Goal: Book appointment/travel/reservation

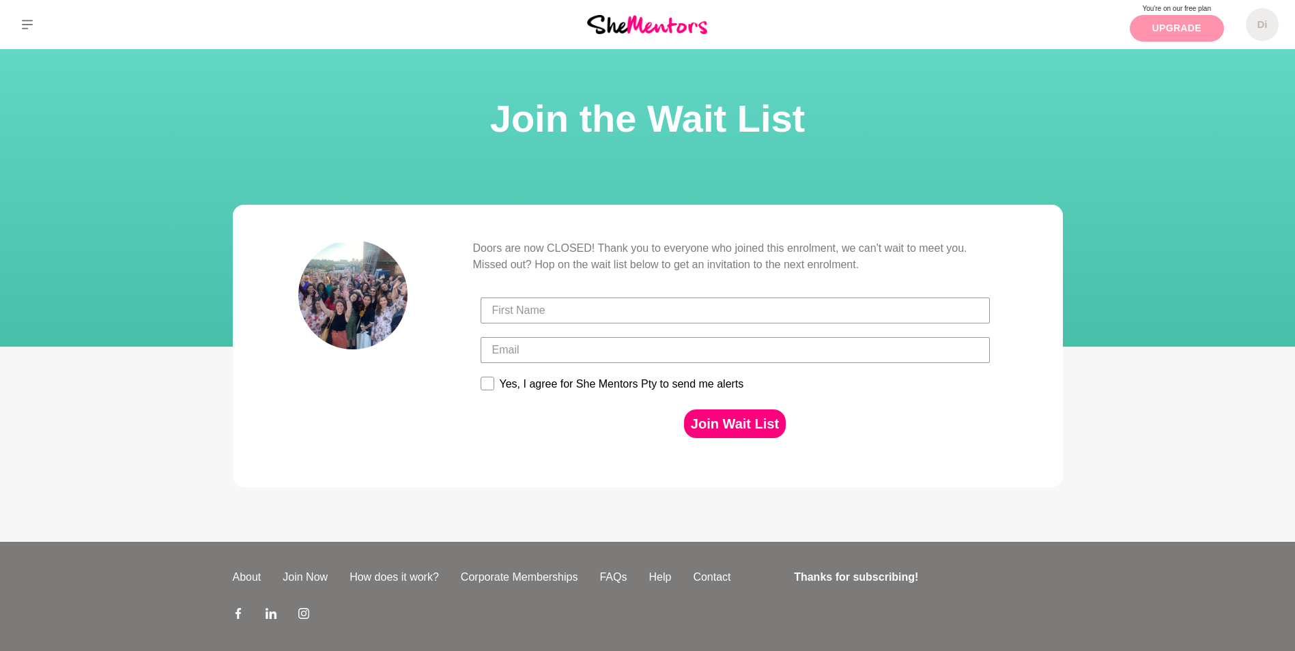
click at [1206, 25] on link "Upgrade" at bounding box center [1176, 28] width 94 height 27
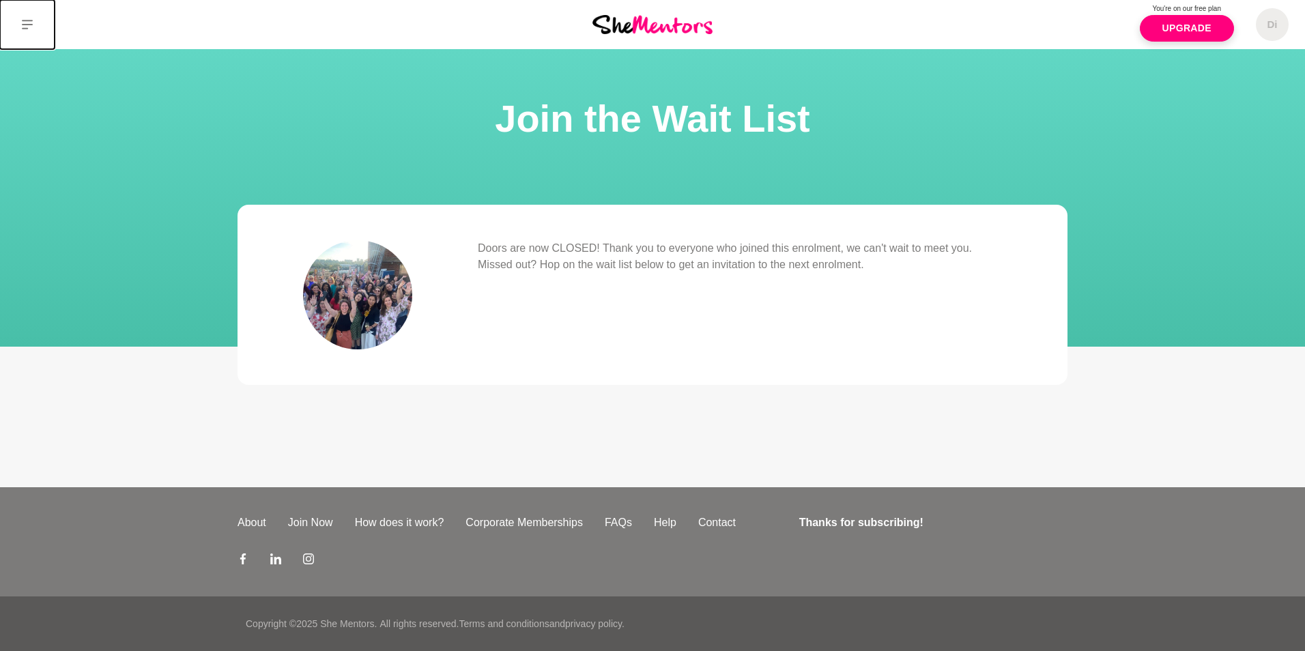
click at [29, 25] on icon at bounding box center [27, 25] width 11 height 10
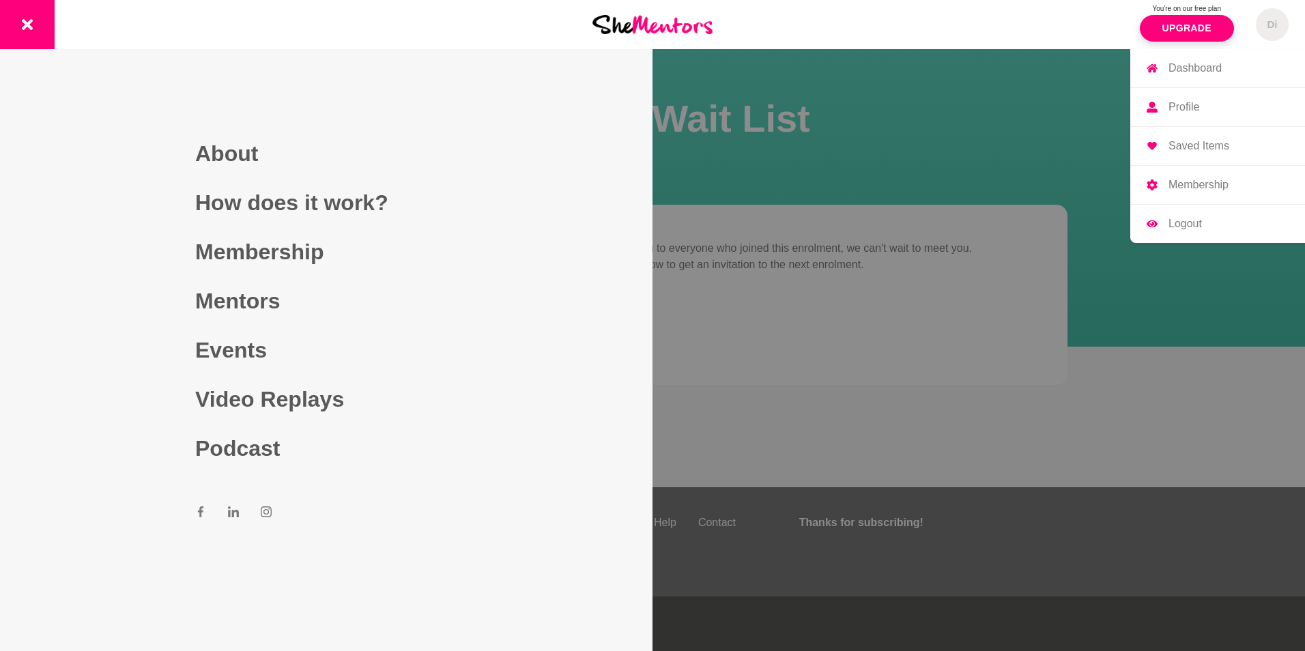
click at [1281, 29] on span "Di" at bounding box center [1272, 24] width 33 height 33
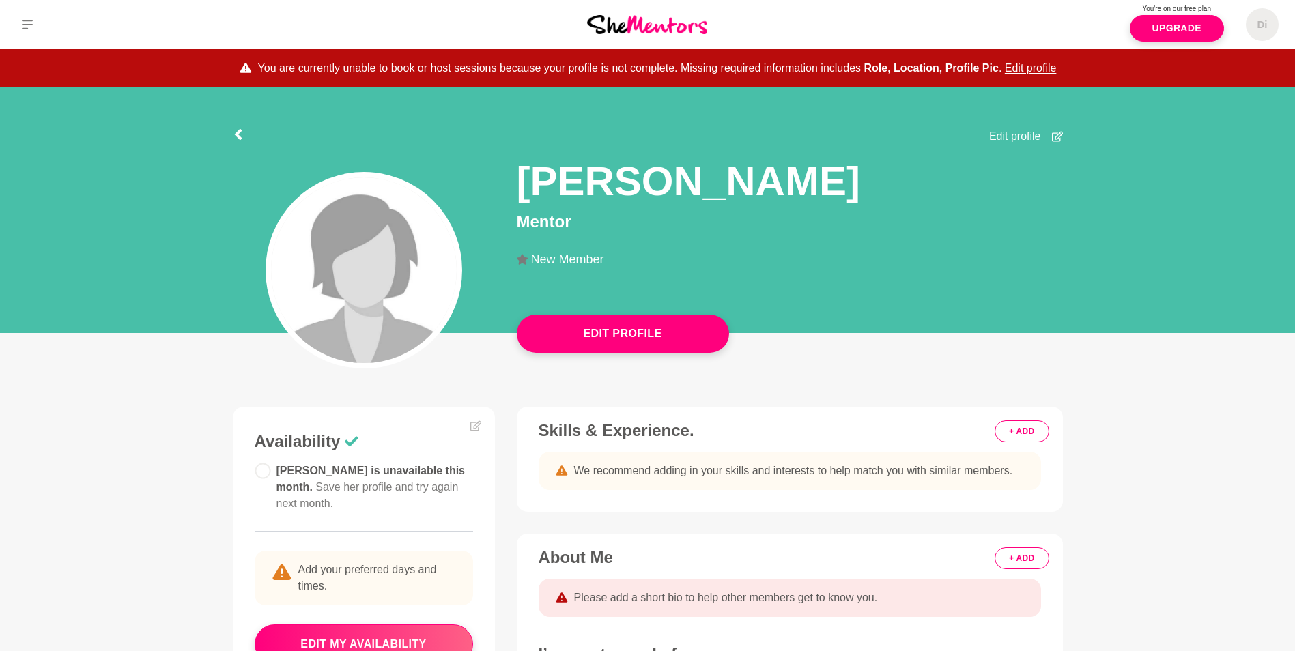
click at [1058, 136] on icon at bounding box center [1057, 136] width 11 height 11
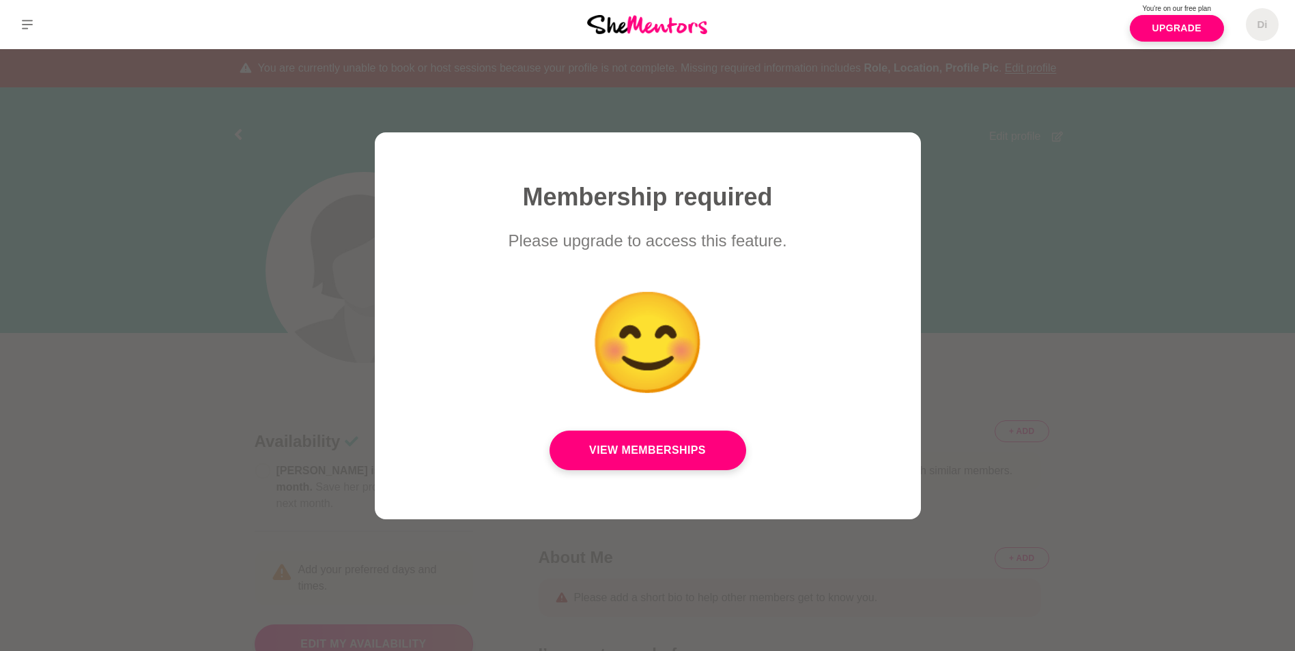
click at [1046, 159] on div at bounding box center [647, 325] width 1295 height 651
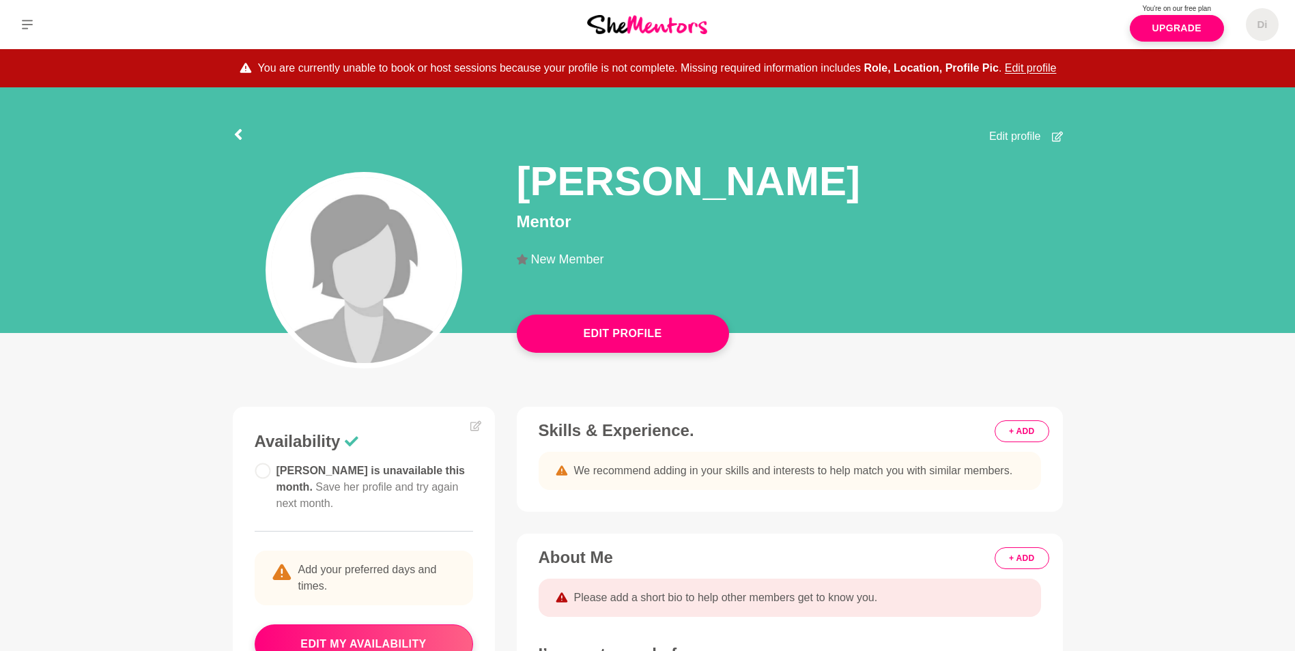
click at [402, 650] on html "Di Dashboard Profile Saved Items Membership Logout Di Dashboard Profile Saved I…" at bounding box center [647, 529] width 1295 height 1059
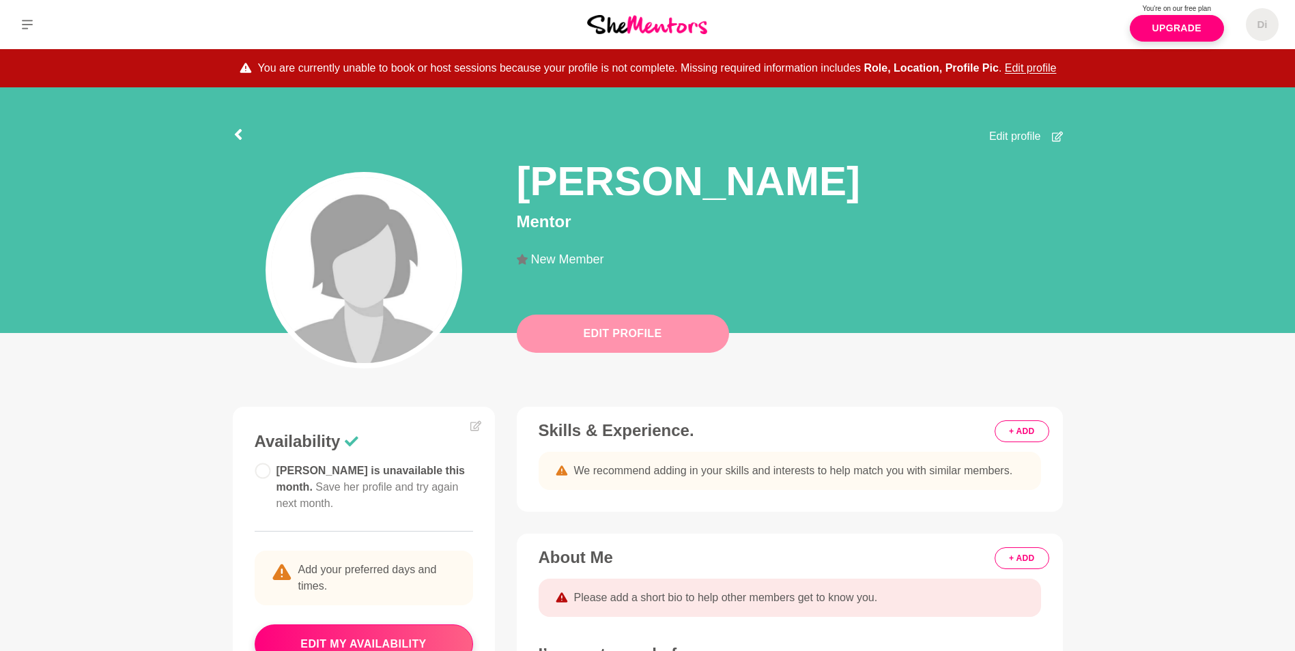
click at [626, 330] on button "Edit Profile" at bounding box center [623, 334] width 212 height 38
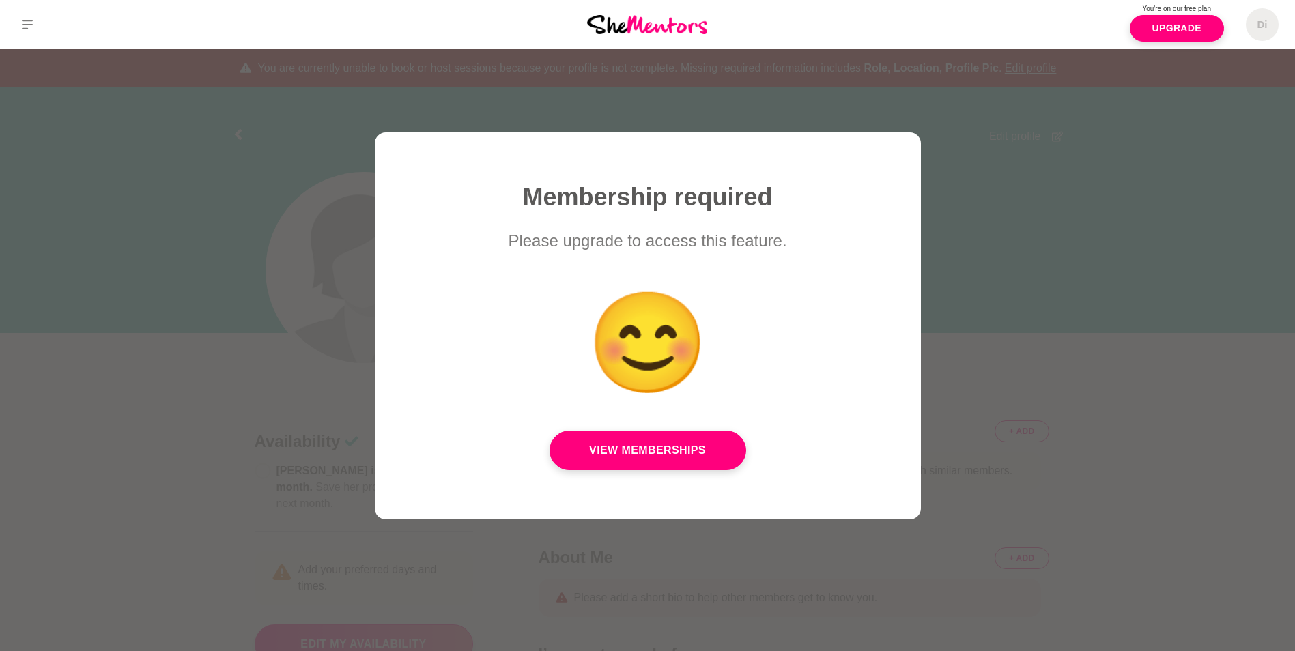
click at [1041, 271] on div at bounding box center [647, 325] width 1295 height 651
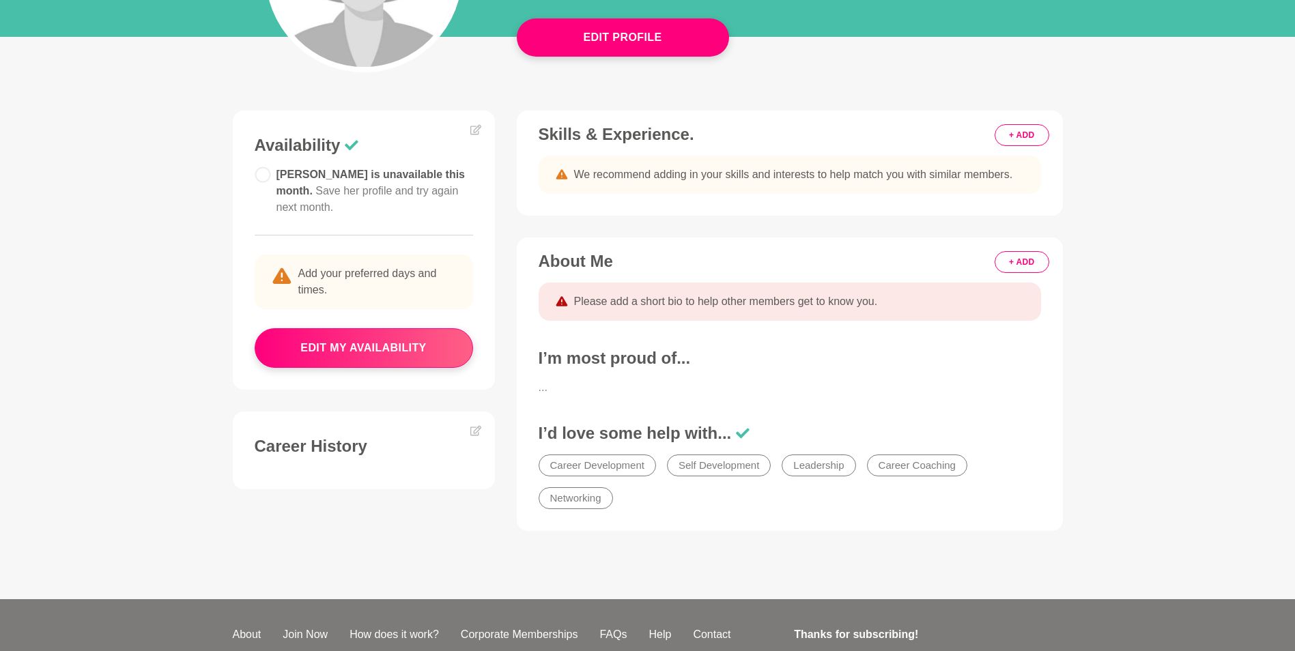
scroll to position [298, 0]
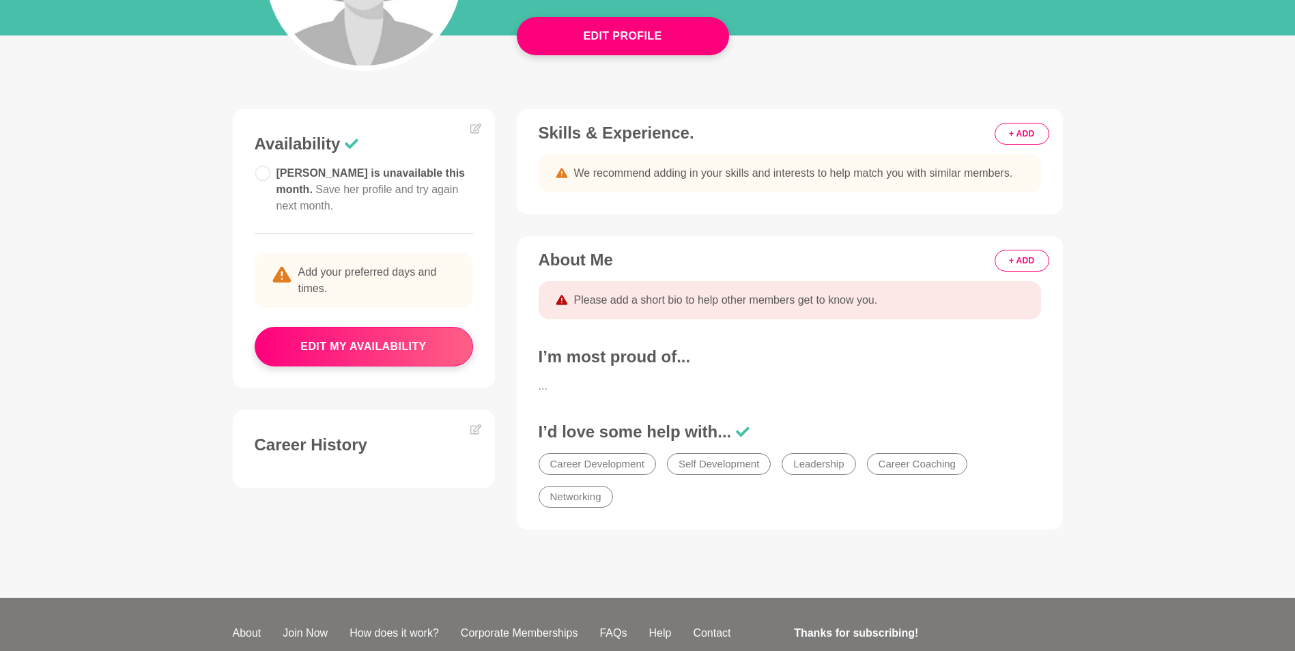
click at [913, 464] on li "Career Coaching" at bounding box center [917, 464] width 100 height 22
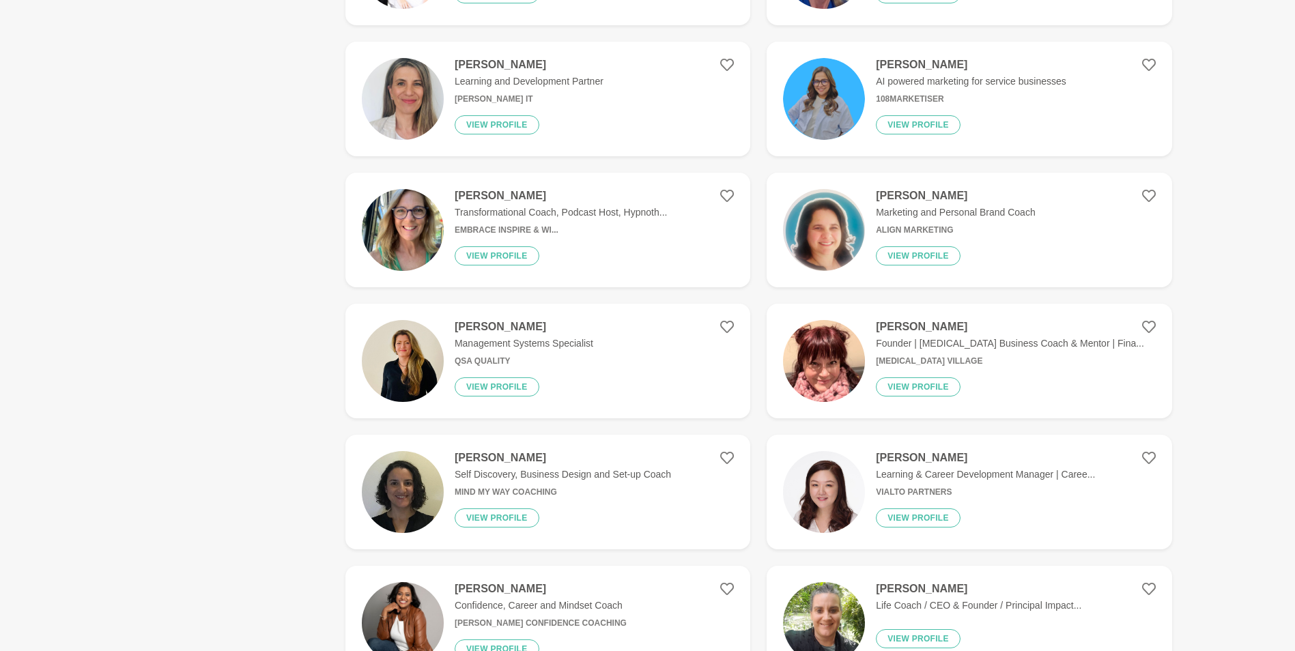
scroll to position [877, 0]
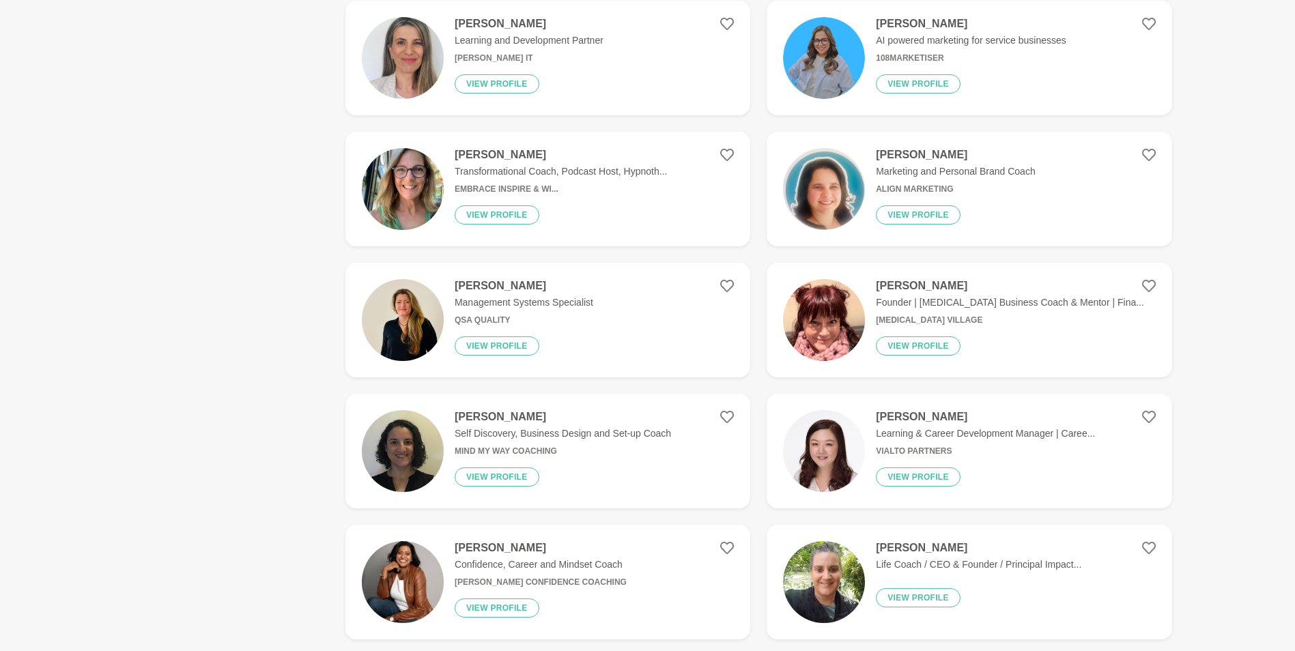
click at [613, 175] on p "Transformational Coach, Podcast Host, Hypnoth..." at bounding box center [560, 171] width 213 height 14
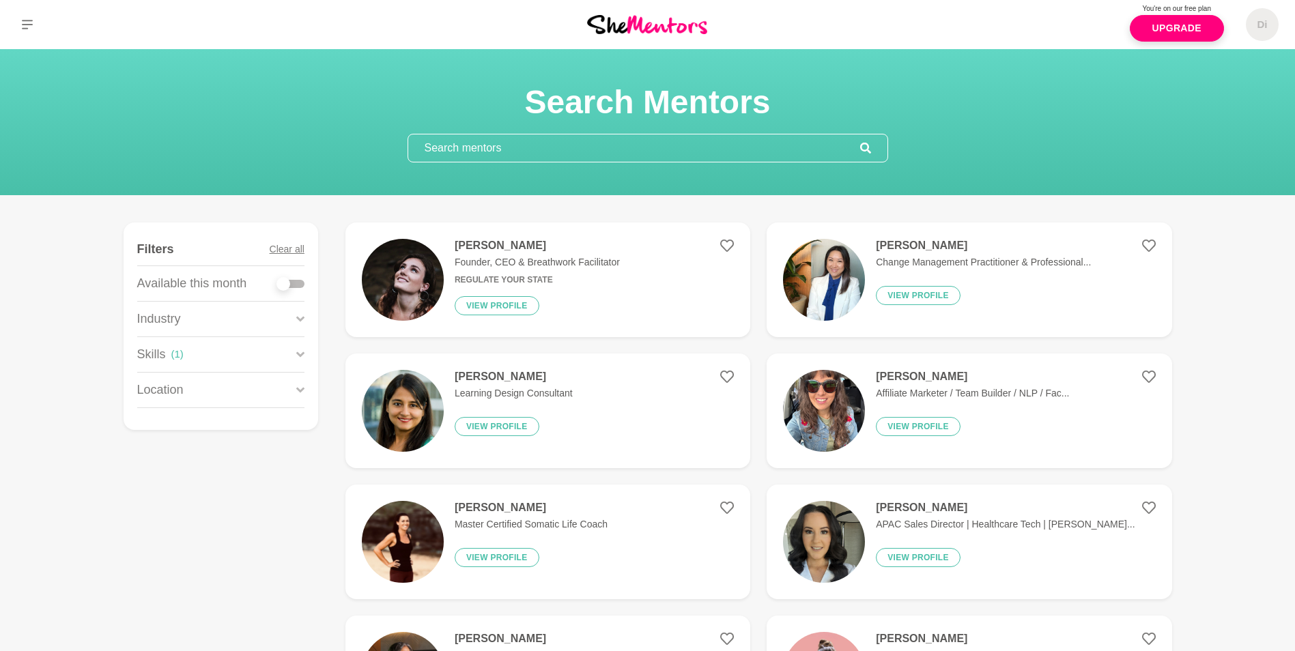
click at [474, 361] on figure "[PERSON_NAME] Learning Design Consultant View profile" at bounding box center [547, 410] width 405 height 115
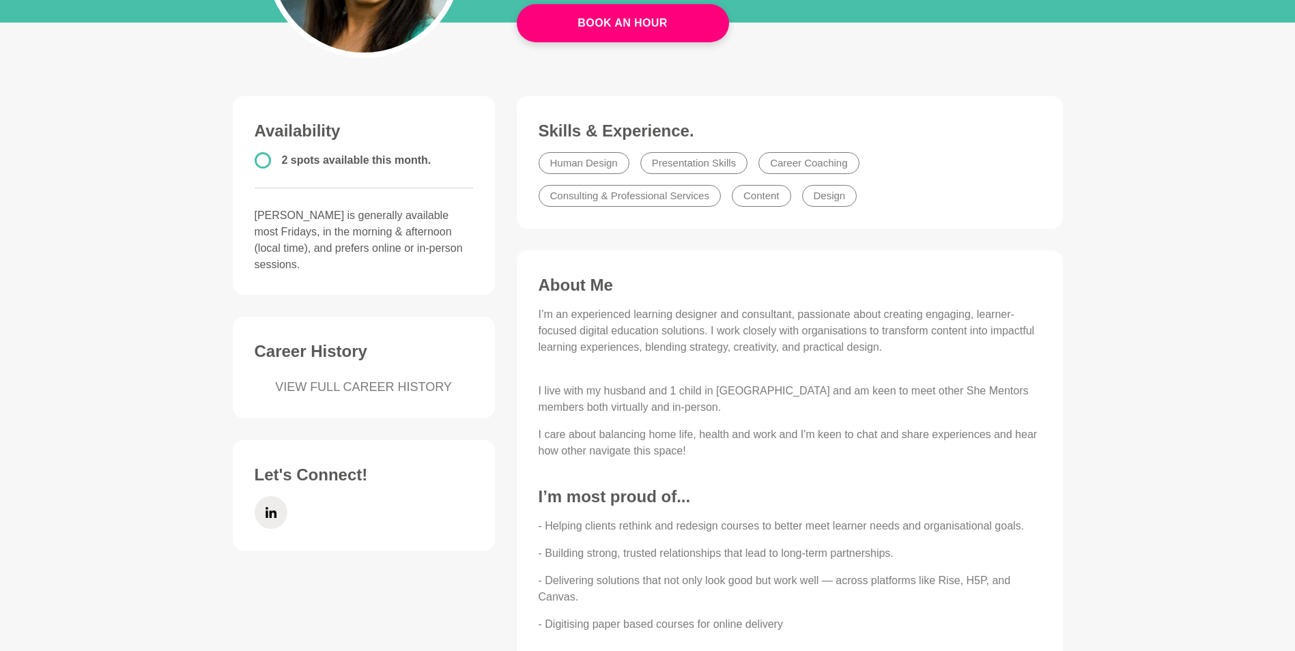
scroll to position [326, 0]
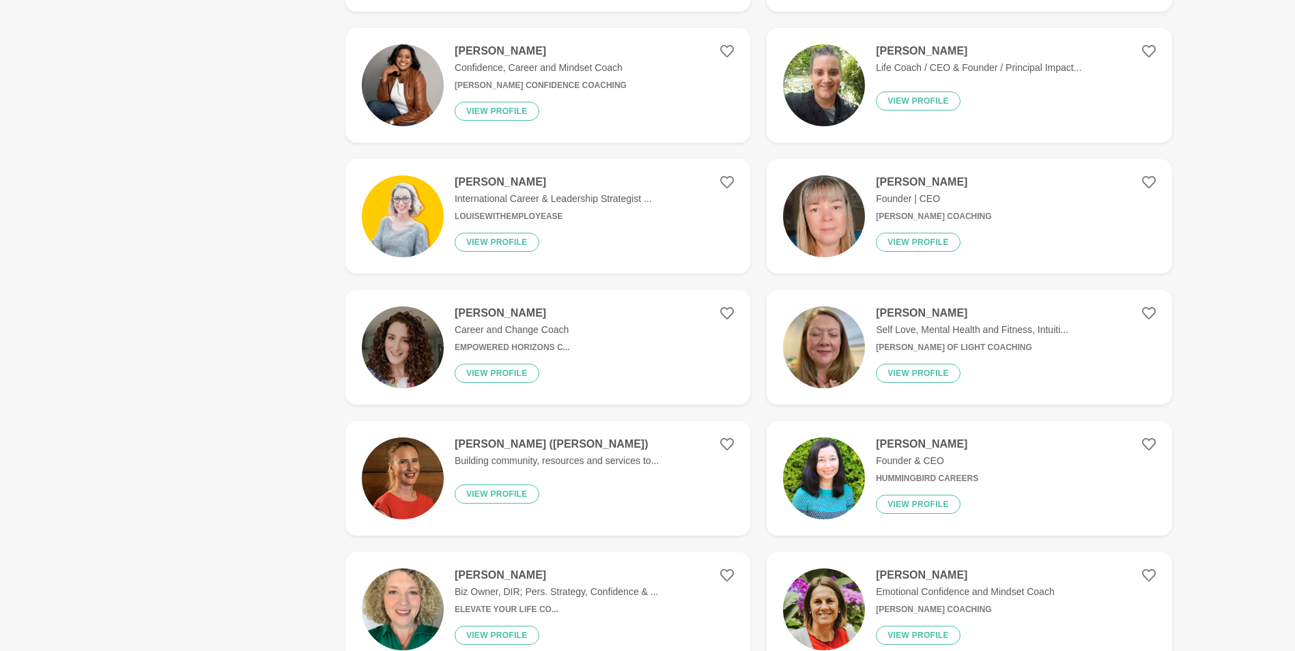
scroll to position [1432, 0]
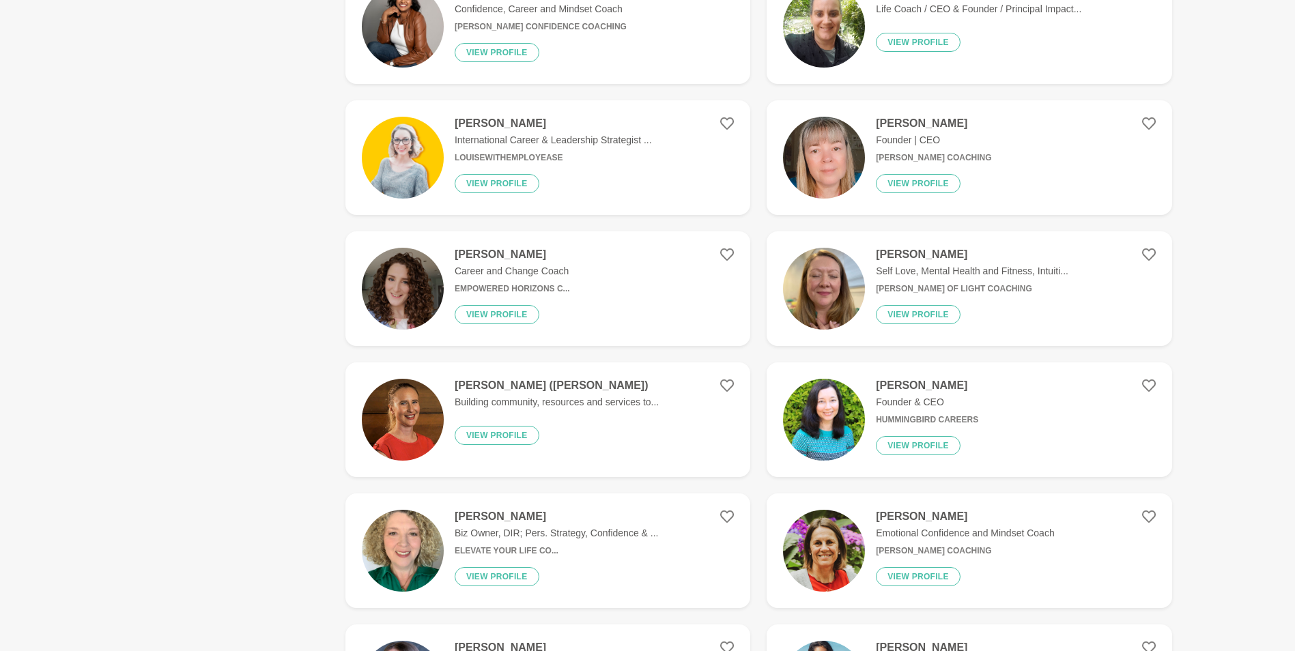
click at [1069, 408] on figure "[PERSON_NAME] Founder & CEO Hummingbird Careers View profile" at bounding box center [968, 419] width 405 height 115
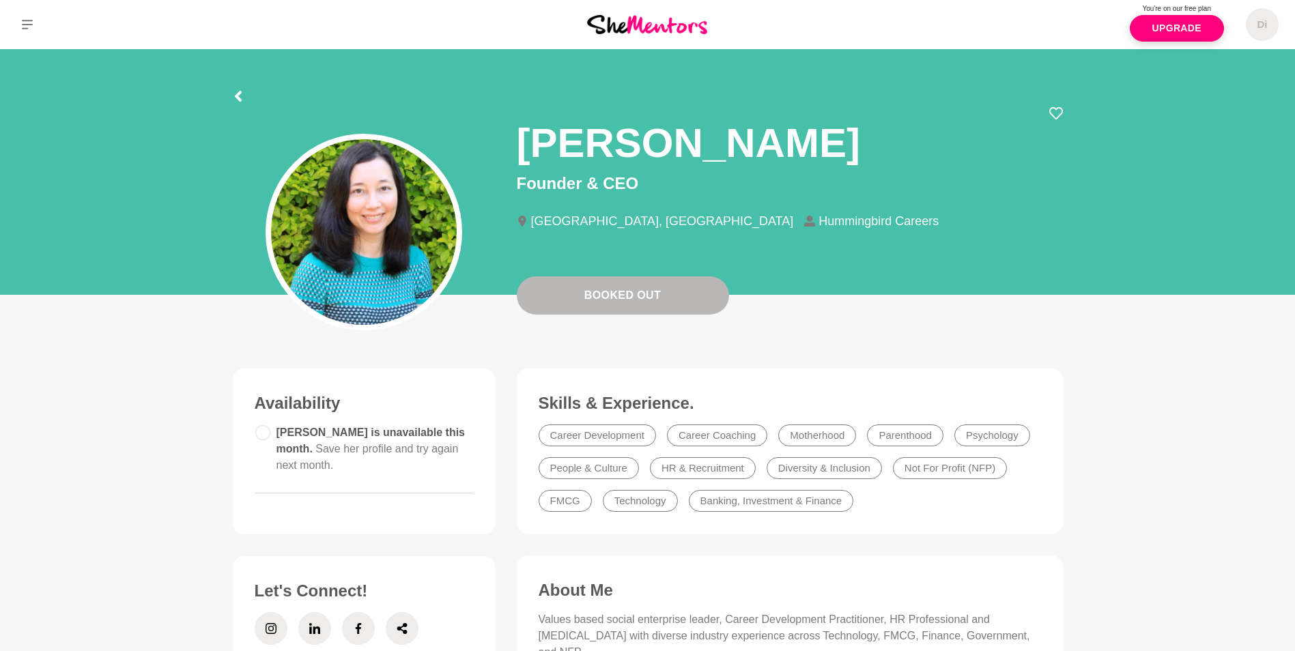
scroll to position [308, 0]
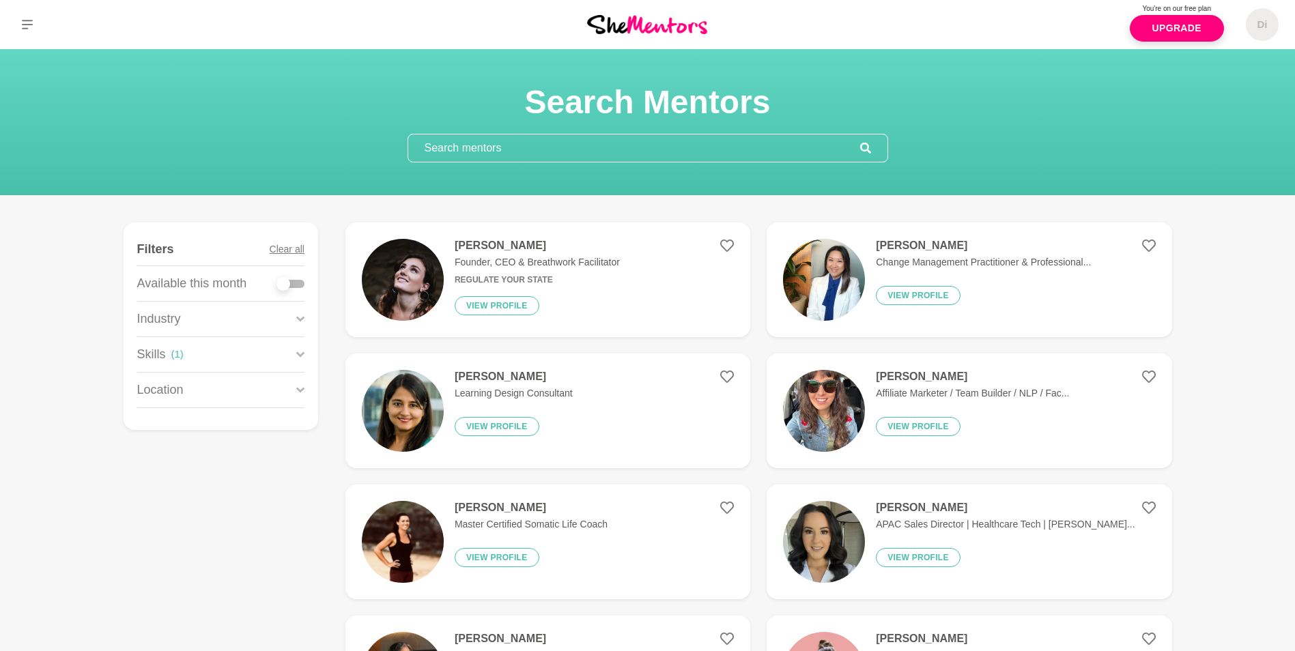
click at [286, 278] on div at bounding box center [283, 284] width 14 height 14
checkbox input "true"
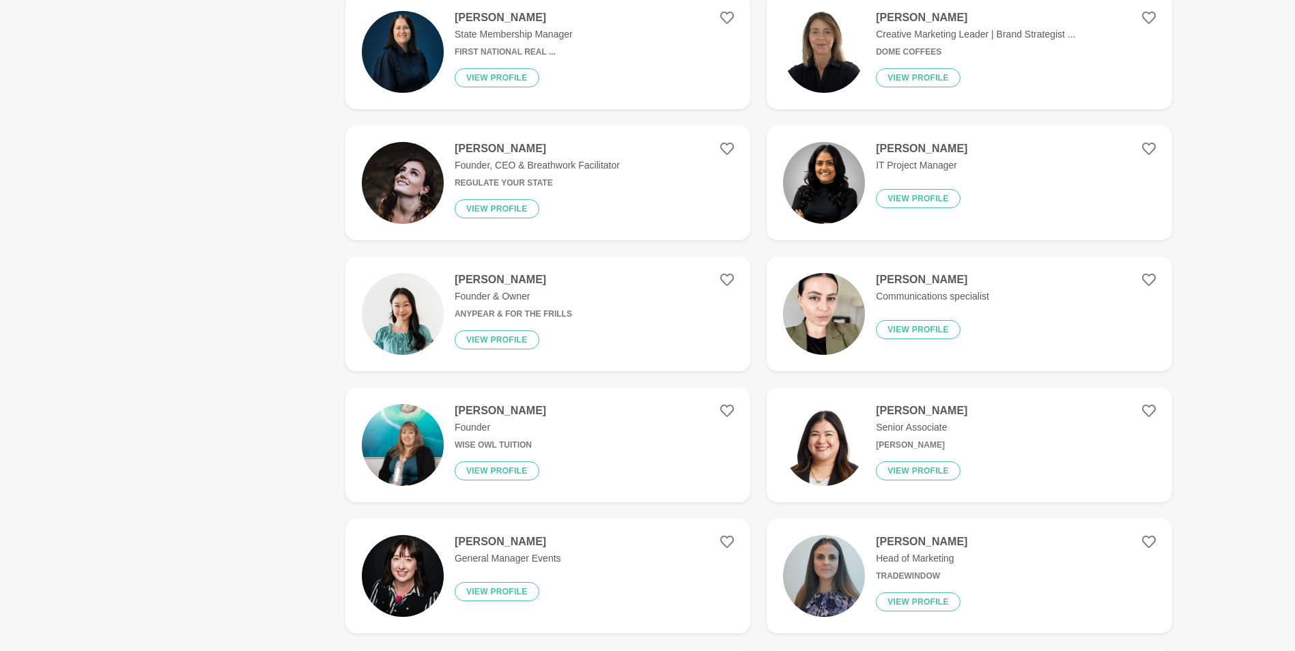
scroll to position [493, 0]
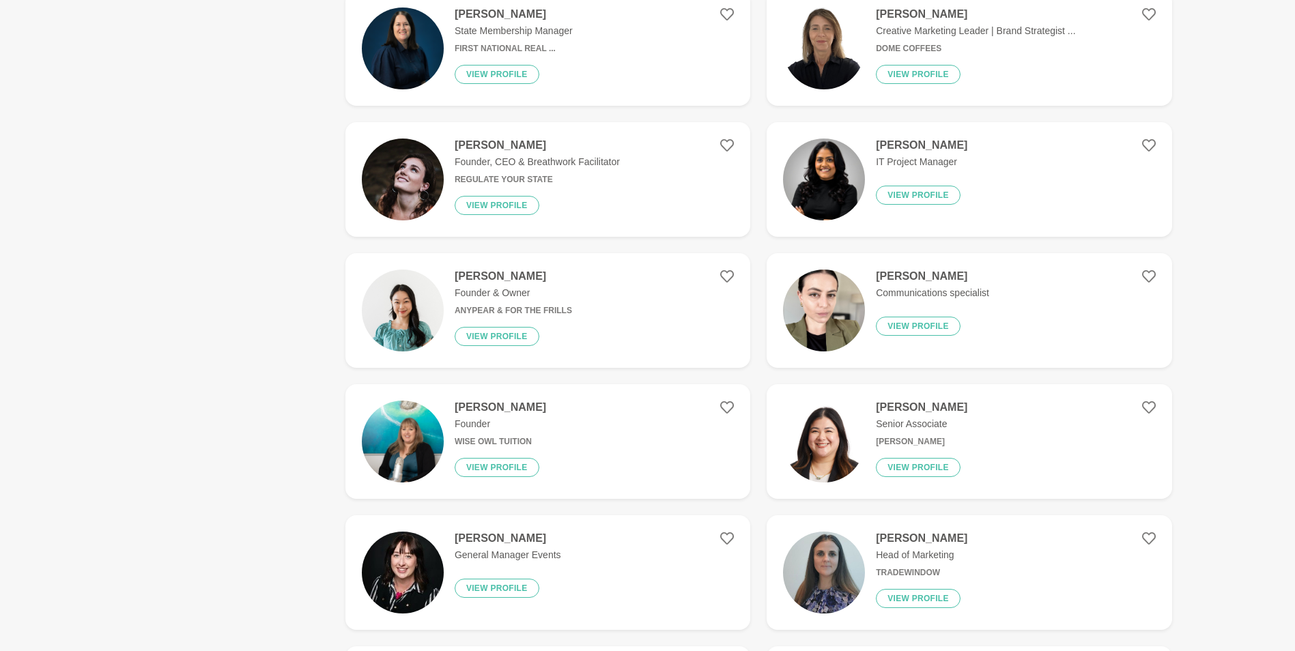
click at [1001, 332] on figure "[PERSON_NAME] Communications specialist View profile" at bounding box center [968, 310] width 405 height 115
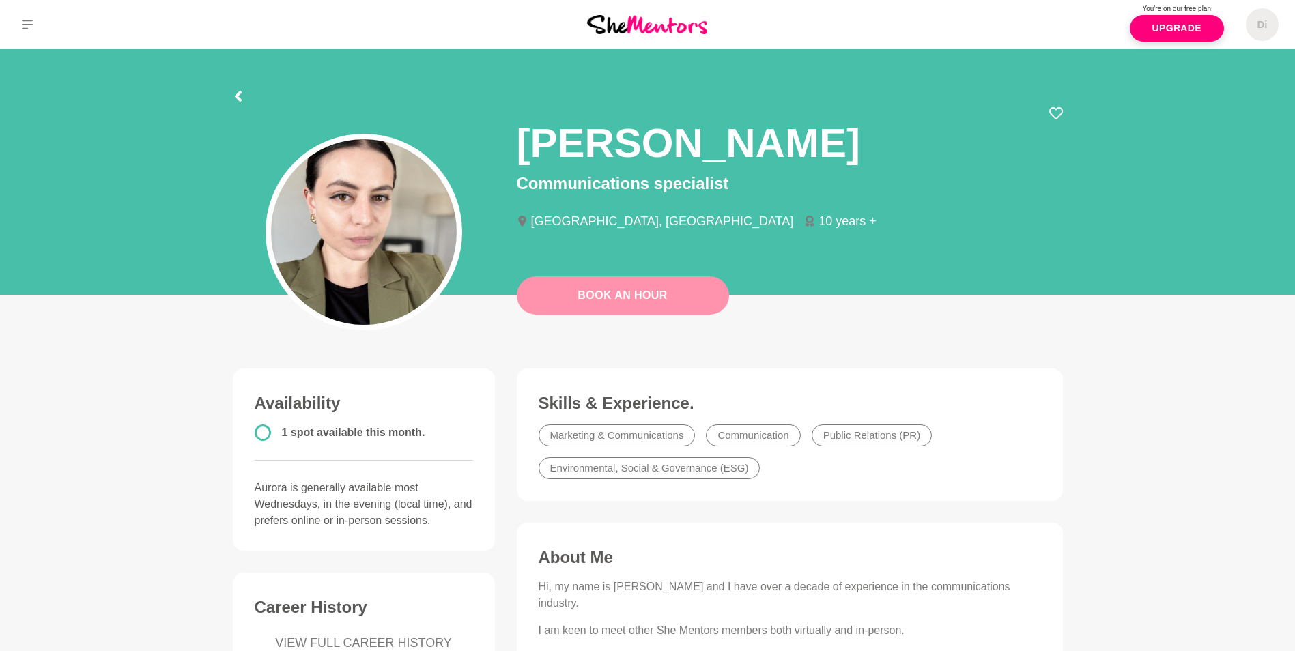
click at [596, 302] on button "Book An Hour" at bounding box center [623, 295] width 212 height 38
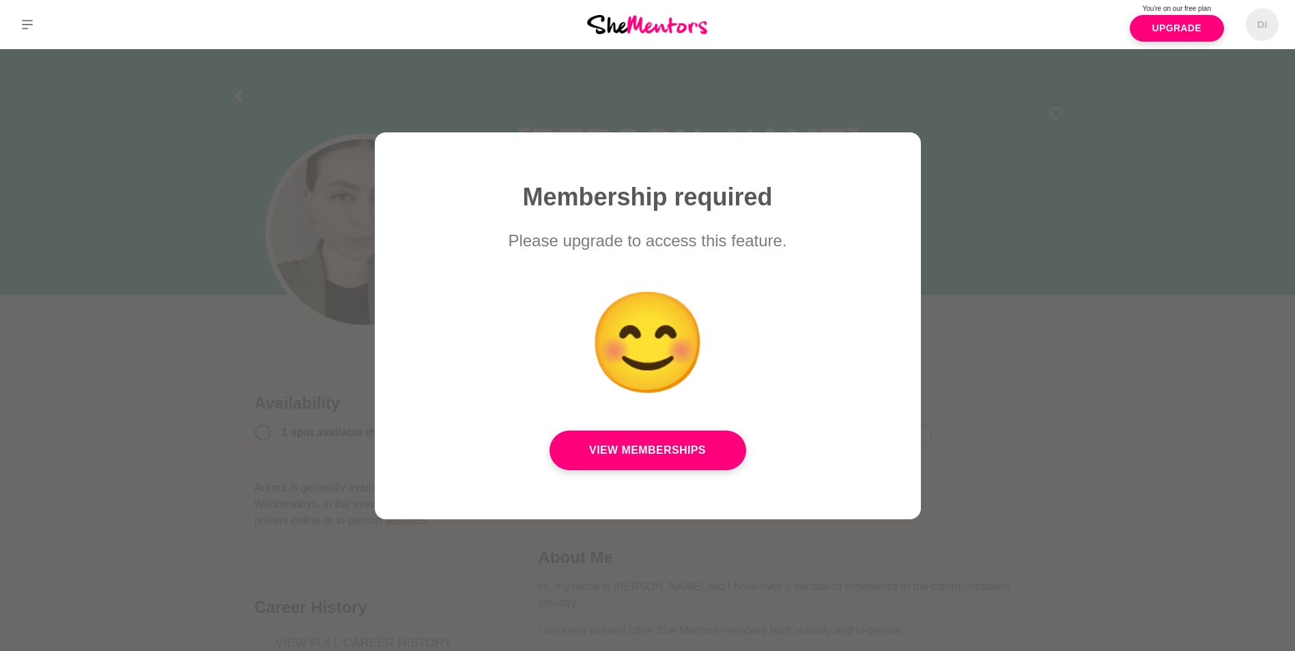
click at [1077, 353] on div at bounding box center [647, 325] width 1295 height 651
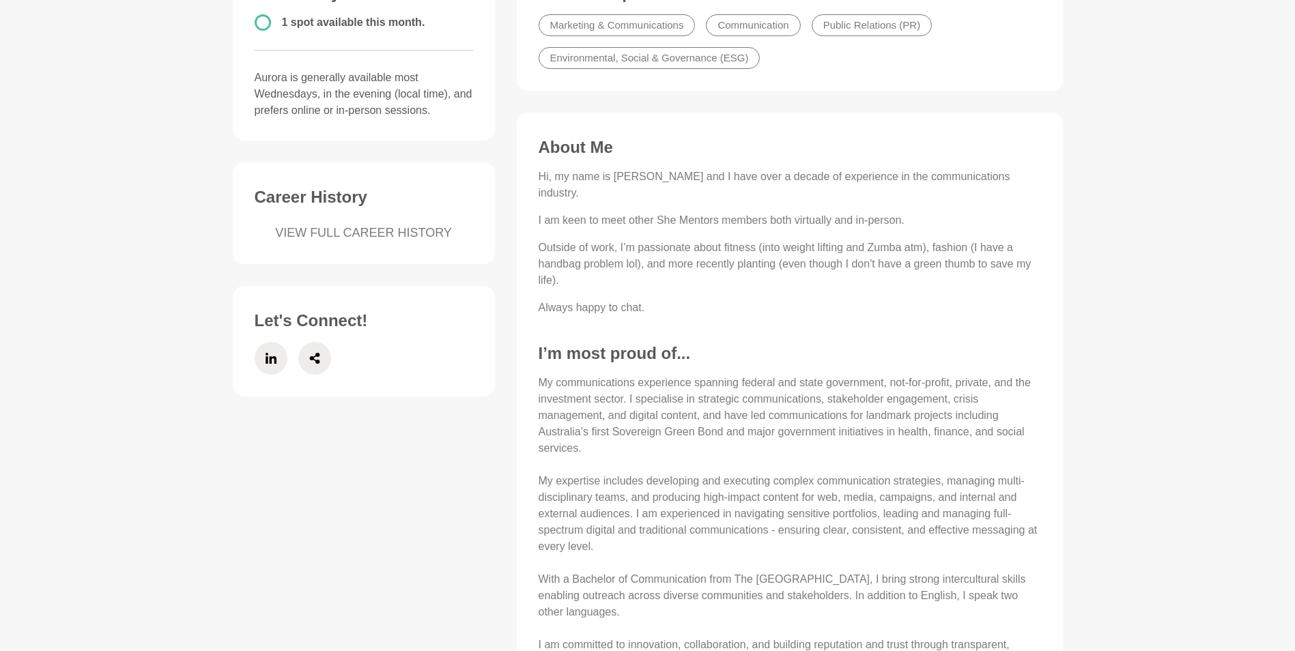
scroll to position [412, 0]
